Goal: Find specific page/section: Find specific page/section

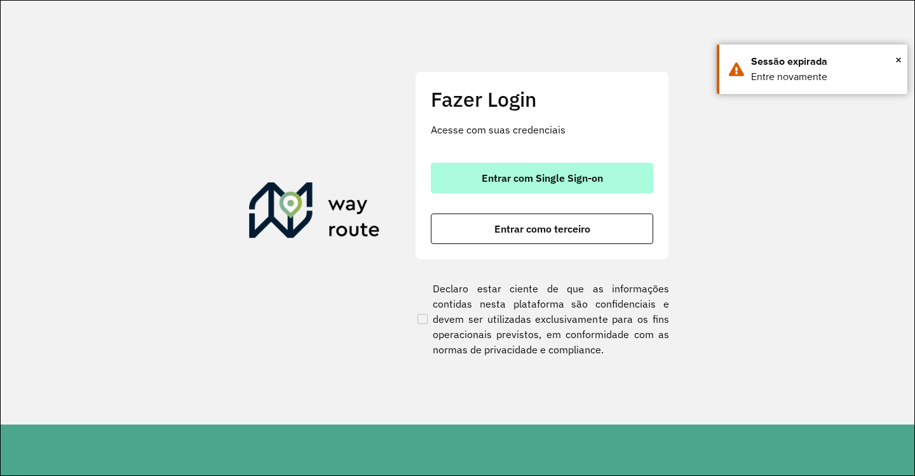
click at [465, 189] on button "Entrar com Single Sign-on" at bounding box center [542, 178] width 222 height 30
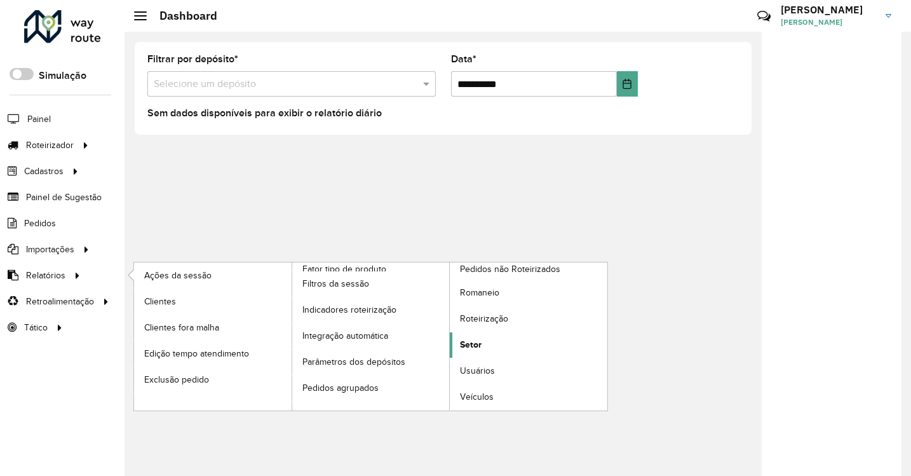
click at [546, 352] on link "Setor" at bounding box center [529, 344] width 158 height 25
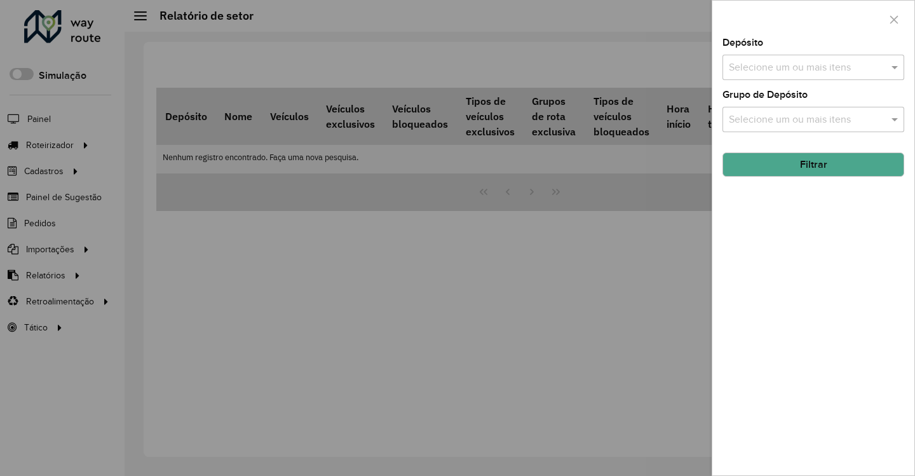
click at [790, 73] on hb-app "Aguarde... Pop-up bloqueado! Seu navegador bloqueou automáticamente a abertura …" at bounding box center [457, 238] width 915 height 476
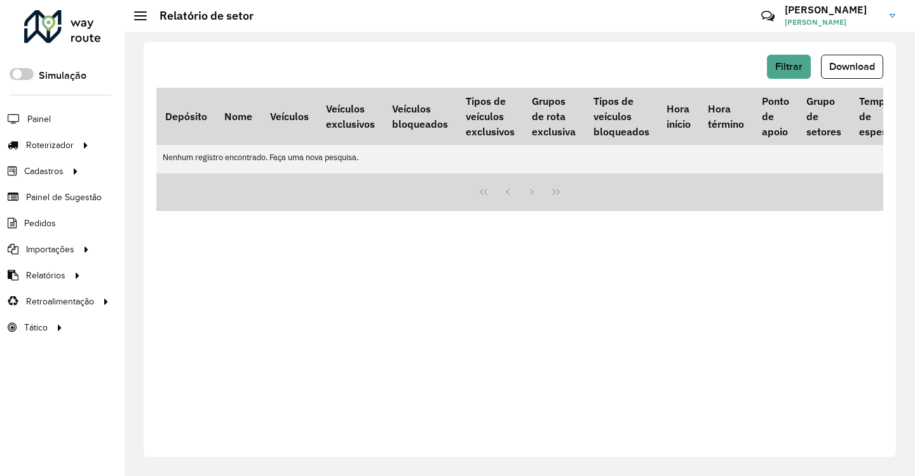
click at [490, 153] on td "Nenhum registro encontrado. Faça uma nova pesquisa." at bounding box center [613, 157] width 915 height 25
drag, startPoint x: 448, startPoint y: 289, endPoint x: 349, endPoint y: 369, distance: 126.9
click at [445, 290] on div "Filtrar Download Depósito Nome Veículos Veículos exclusivos Veículos bloqueados…" at bounding box center [520, 249] width 752 height 415
